Goal: Communication & Community: Share content

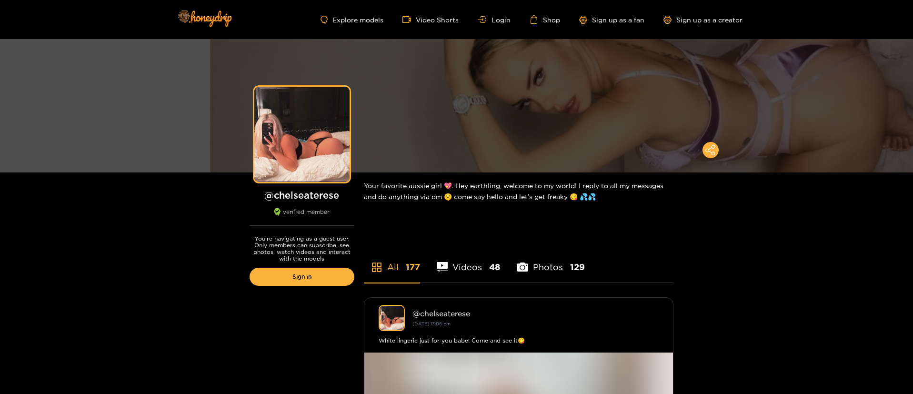
click at [500, 27] on div "Explore models Video Shorts Login Shop Sign up as a fan Sign up as a creator" at bounding box center [457, 19] width 572 height 39
click at [496, 22] on link "Login" at bounding box center [494, 19] width 32 height 7
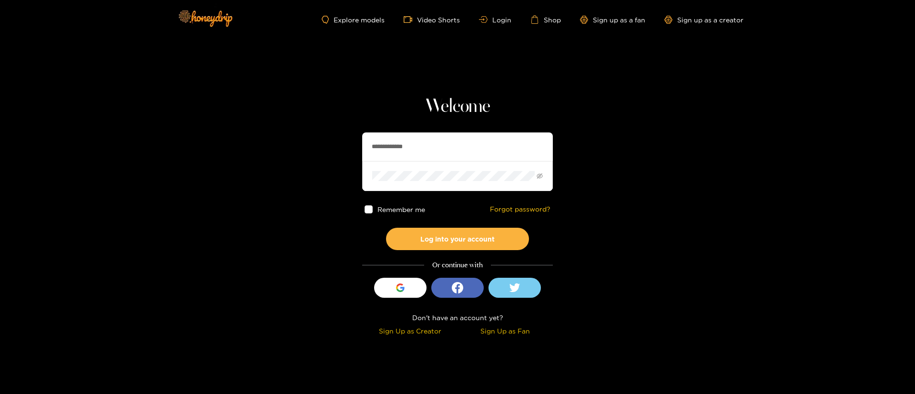
click at [478, 148] on input "**********" at bounding box center [457, 146] width 191 height 29
type input "*"
paste input "**********"
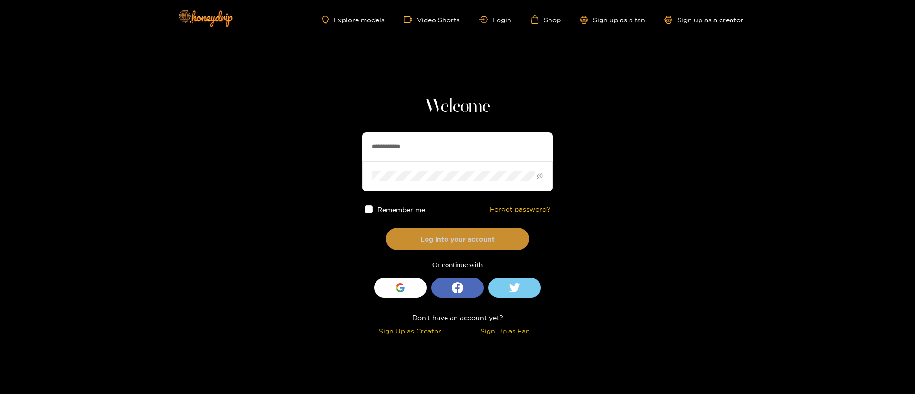
type input "**********"
click at [440, 245] on button "Log into your account" at bounding box center [457, 239] width 143 height 22
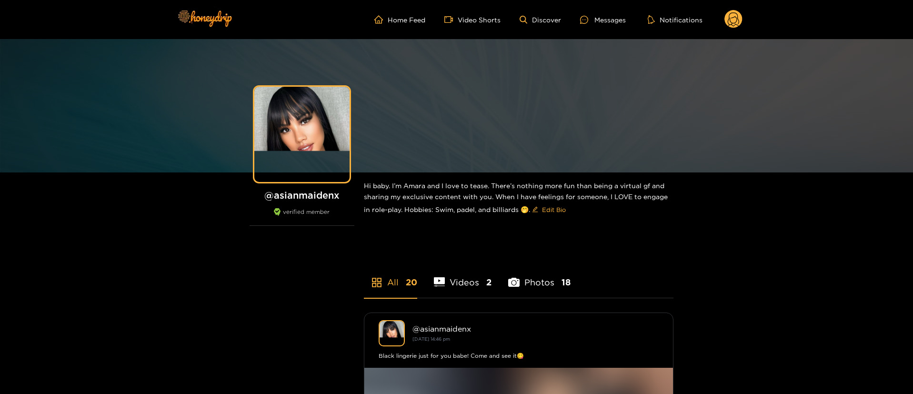
click at [305, 202] on div "@ asianmaidenx verified member" at bounding box center [302, 207] width 105 height 37
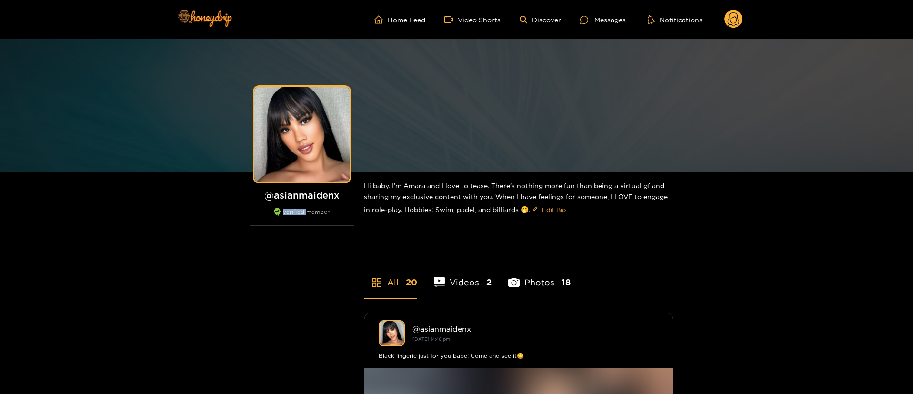
click at [305, 202] on div "@ asianmaidenx verified member" at bounding box center [302, 207] width 105 height 37
click at [305, 193] on h1 "@ asianmaidenx" at bounding box center [302, 195] width 105 height 12
copy h1 "asianmaidenx"
click at [596, 18] on div "Messages" at bounding box center [603, 19] width 46 height 11
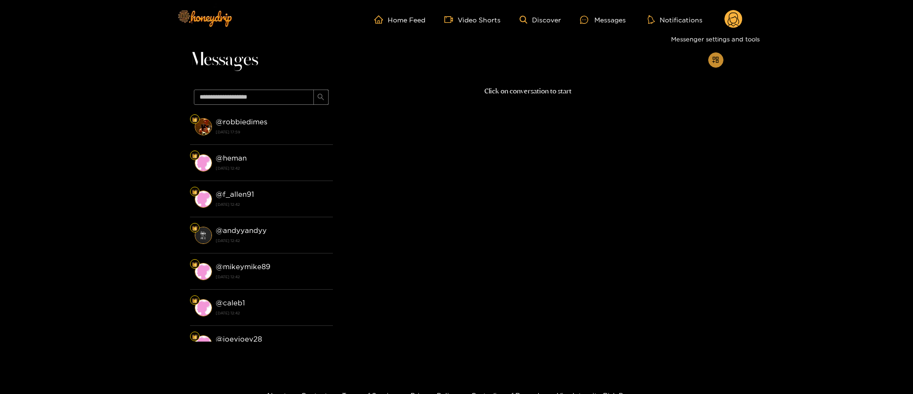
click at [714, 57] on icon "appstore-add" at bounding box center [716, 60] width 6 height 6
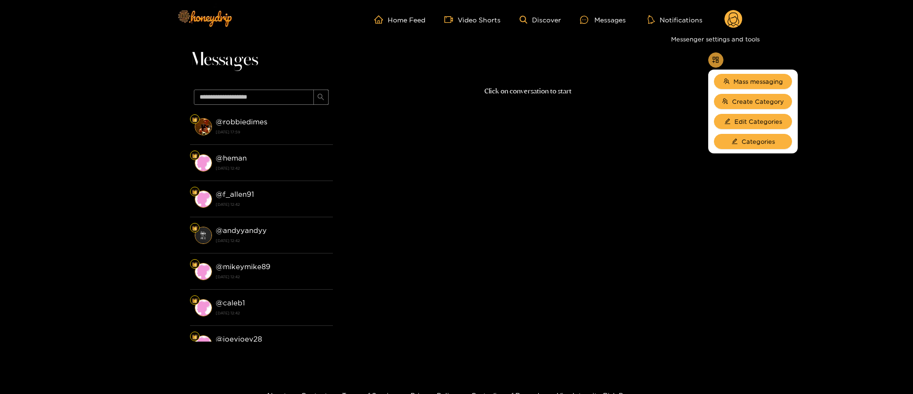
click at [714, 57] on icon "appstore-add" at bounding box center [716, 60] width 6 height 6
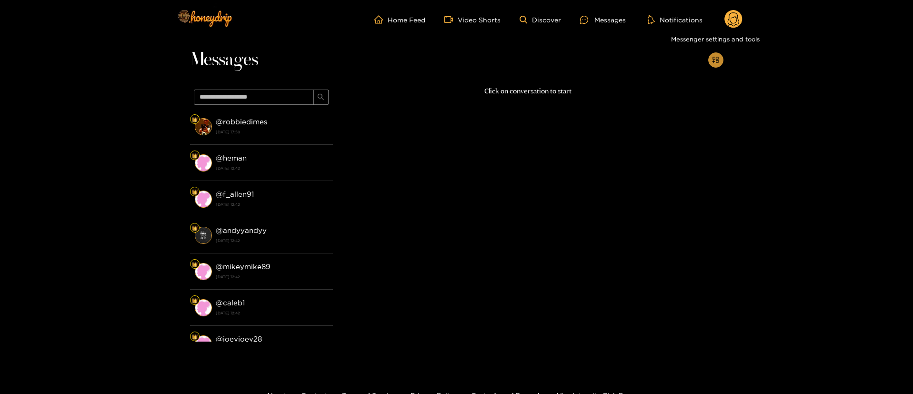
click at [716, 62] on icon "appstore-add" at bounding box center [715, 59] width 7 height 7
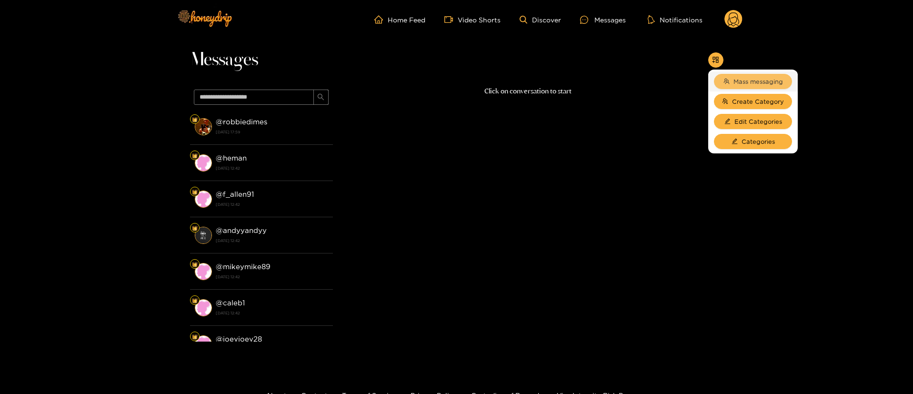
click at [731, 78] on button "Mass messaging" at bounding box center [753, 81] width 78 height 15
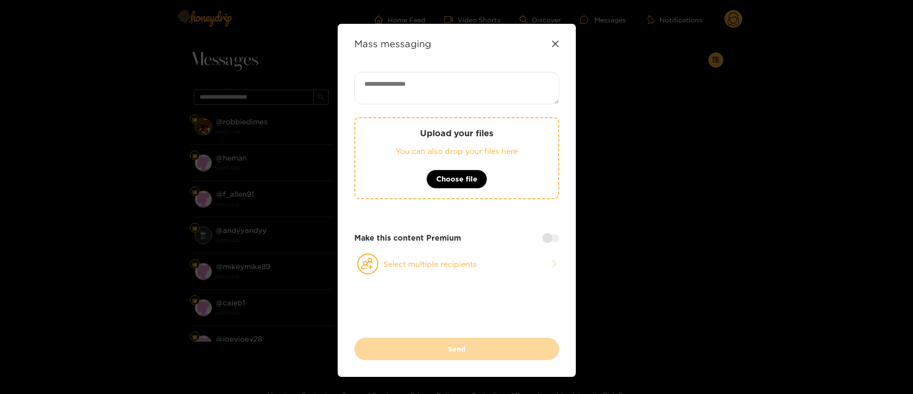
click at [435, 94] on textarea at bounding box center [456, 88] width 205 height 32
paste textarea "**********"
type textarea "**********"
click at [440, 261] on button "Select multiple recipients" at bounding box center [456, 264] width 205 height 22
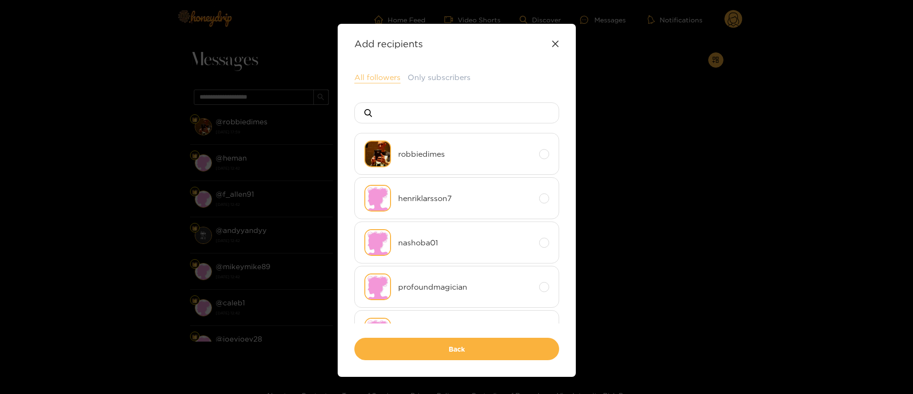
click at [371, 72] on button "All followers" at bounding box center [377, 77] width 46 height 11
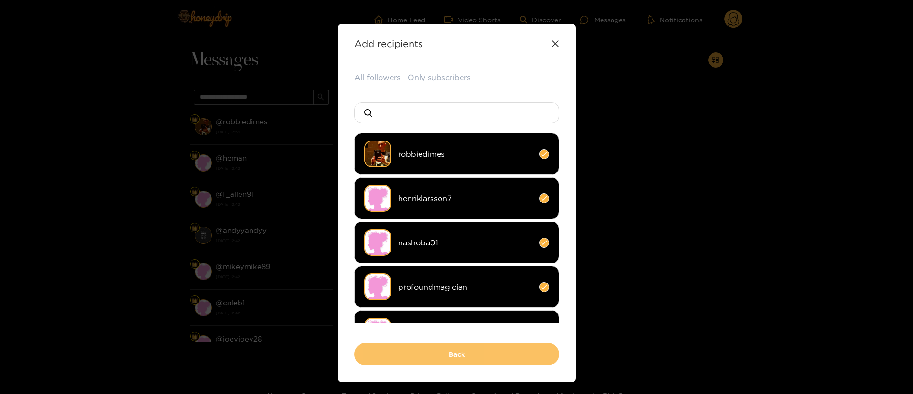
click at [467, 351] on button "Back" at bounding box center [456, 354] width 205 height 22
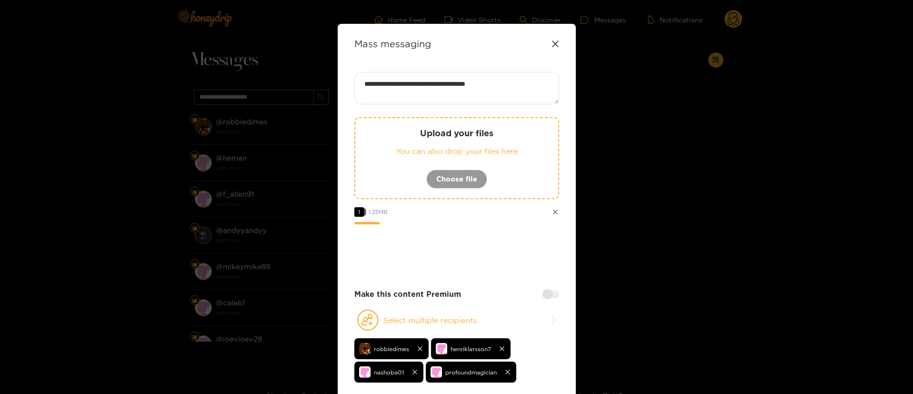
click at [550, 292] on div at bounding box center [551, 295] width 17 height 8
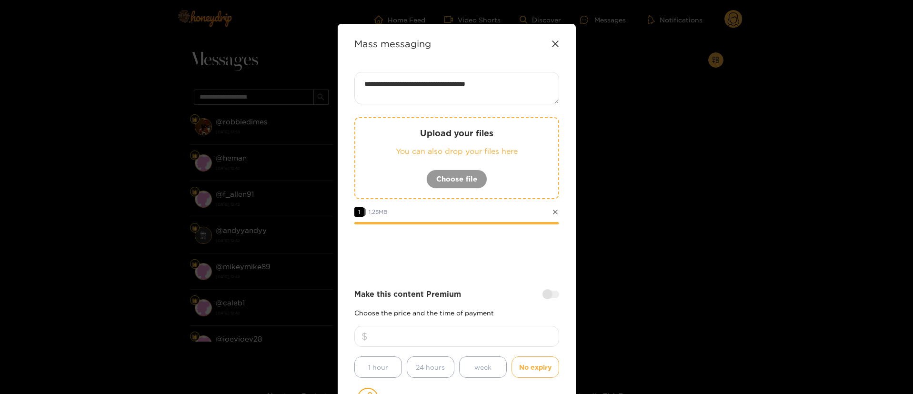
click at [488, 346] on input "number" at bounding box center [456, 336] width 205 height 21
type input "**"
click at [474, 255] on div at bounding box center [456, 251] width 205 height 38
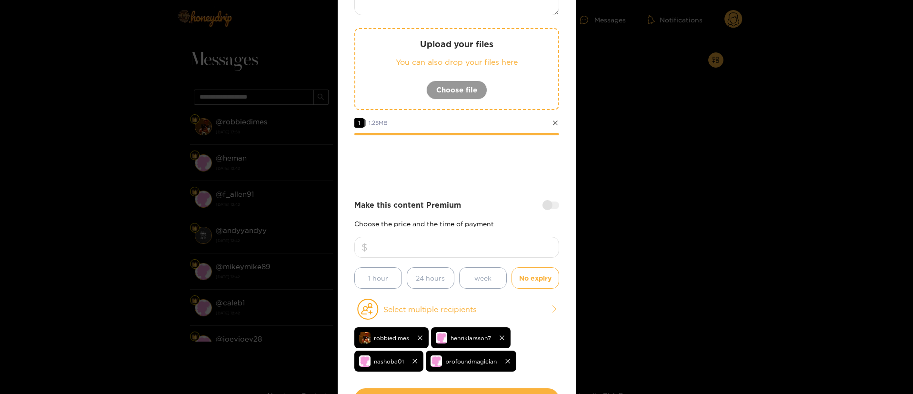
scroll to position [114, 0]
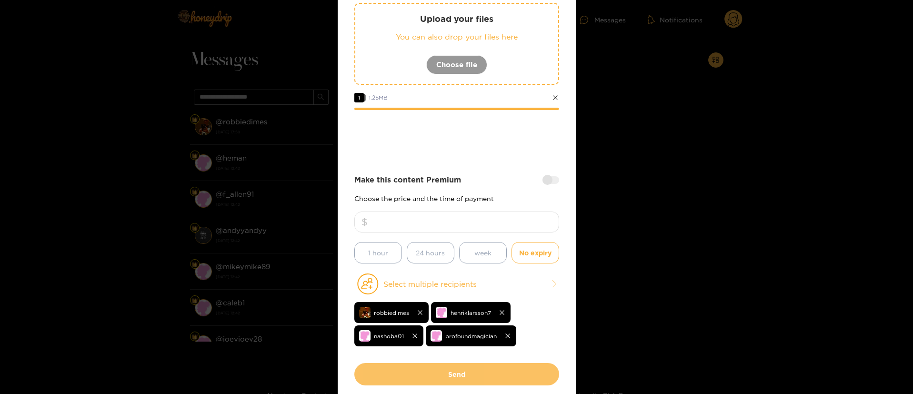
click at [459, 375] on button "Send" at bounding box center [456, 374] width 205 height 22
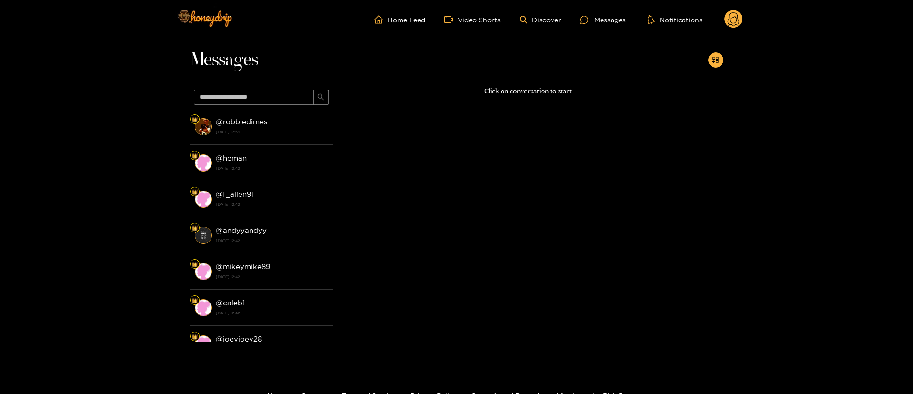
scroll to position [58, 0]
click at [730, 24] on icon at bounding box center [733, 20] width 11 height 17
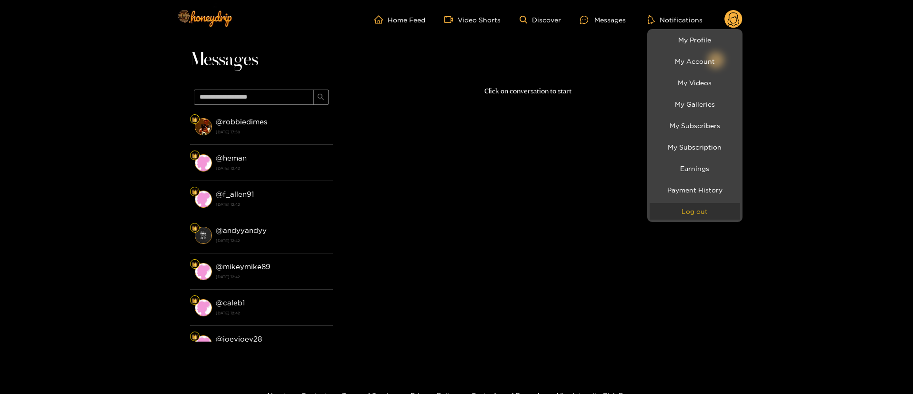
click at [687, 214] on button "Log out" at bounding box center [695, 211] width 91 height 17
